Goal: Transaction & Acquisition: Purchase product/service

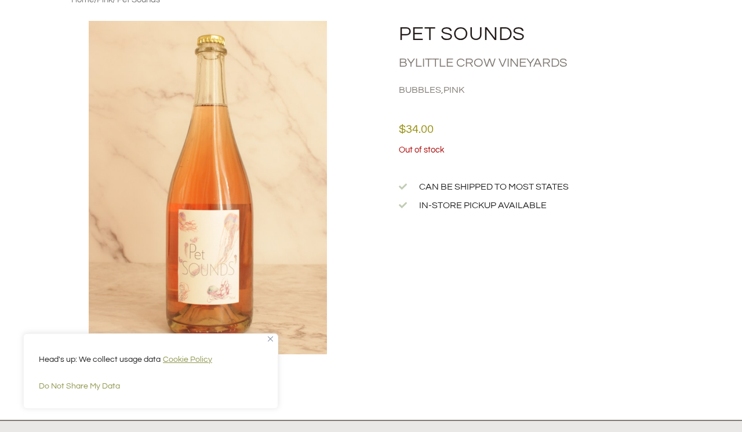
scroll to position [88, 0]
click at [472, 62] on link "Little Crow Vineyards" at bounding box center [491, 61] width 152 height 13
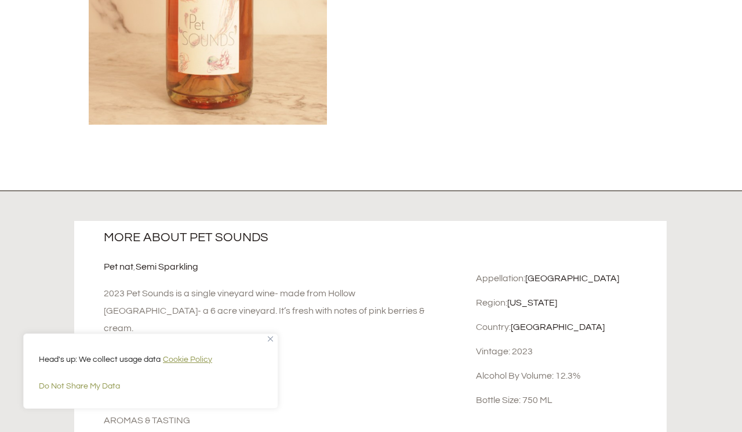
scroll to position [318, 0]
click at [265, 338] on div "Head's up: We collect usage data Cookie Policy Do Not Share My Data" at bounding box center [150, 370] width 255 height 75
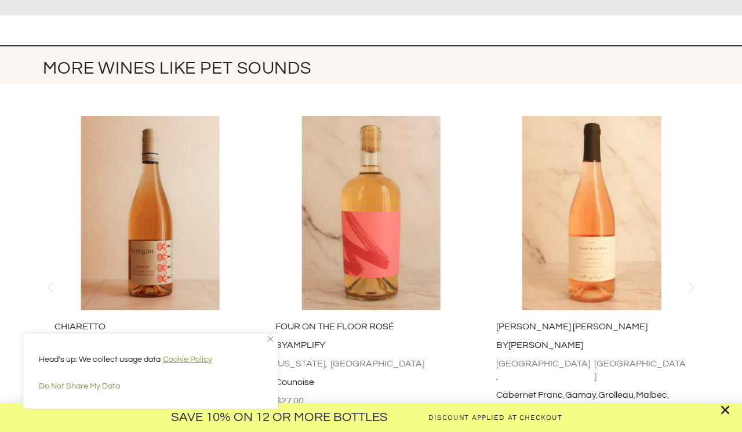
scroll to position [815, 0]
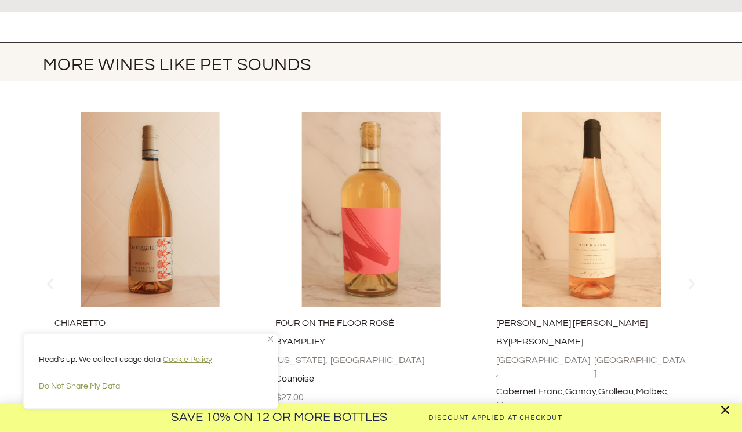
click at [269, 339] on img "Close" at bounding box center [270, 338] width 5 height 5
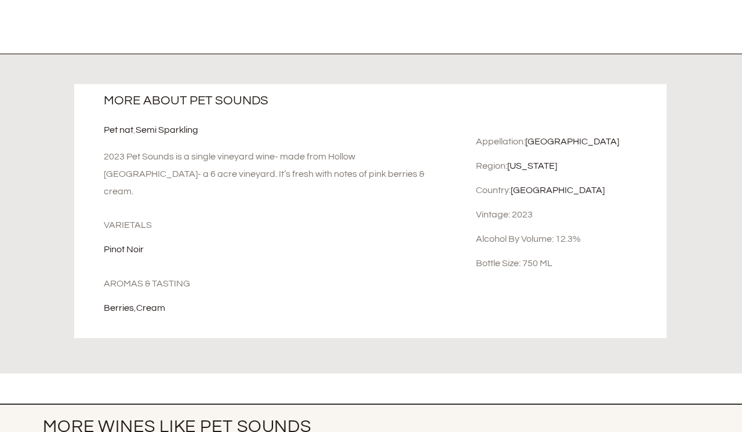
scroll to position [0, 0]
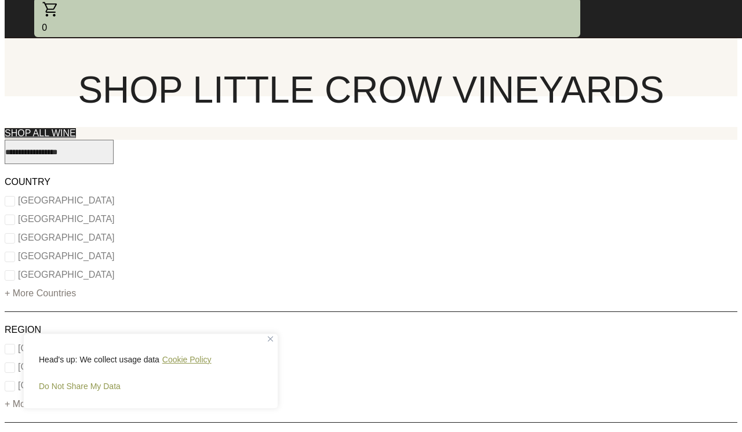
scroll to position [585, 0]
